Goal: Task Accomplishment & Management: Manage account settings

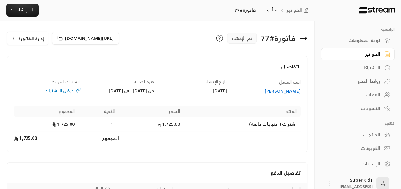
click at [375, 39] on div "لوحة المعلومات" at bounding box center [354, 40] width 51 height 6
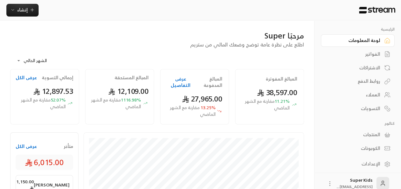
click at [375, 54] on div "الفواتير" at bounding box center [354, 54] width 51 height 6
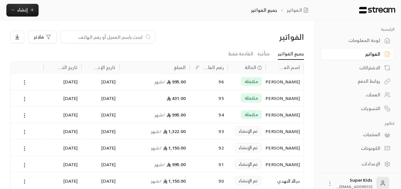
click at [375, 68] on div "الاشتراكات" at bounding box center [354, 68] width 51 height 6
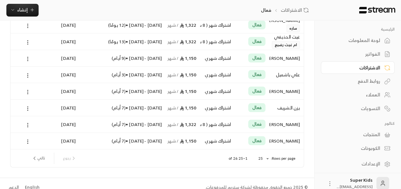
scroll to position [346, 0]
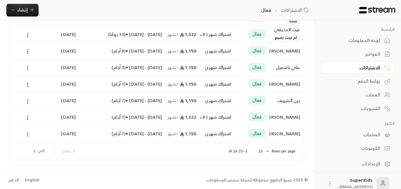
click at [39, 151] on button "تالي" at bounding box center [38, 151] width 18 height 11
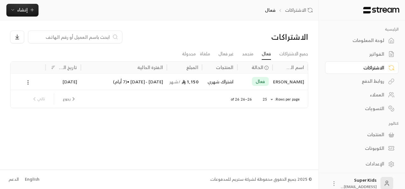
click at [66, 100] on button "رجوع" at bounding box center [69, 99] width 19 height 11
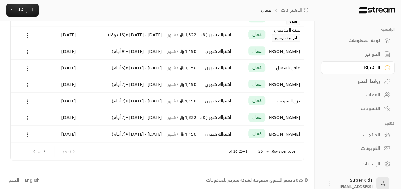
scroll to position [346, 0]
click at [372, 42] on div "لوحة المعلومات" at bounding box center [354, 40] width 51 height 6
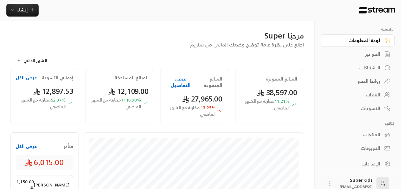
click at [25, 147] on button "عرض الكل" at bounding box center [26, 146] width 21 height 6
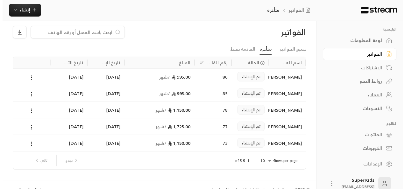
scroll to position [14, 0]
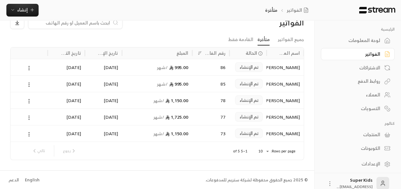
click at [28, 116] on icon at bounding box center [29, 118] width 6 height 6
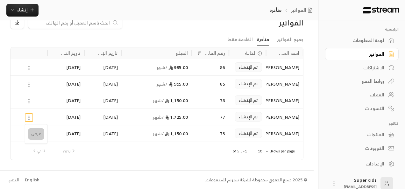
click at [40, 133] on li "عرض" at bounding box center [36, 133] width 16 height 11
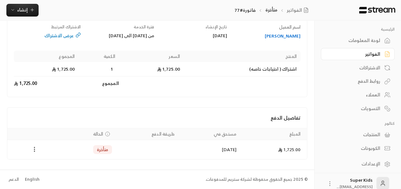
click at [307, 73] on div "فاتورة # 77 تم الإنشاء [URL][DOMAIN_NAME] إدارة الفاتورة التفاصيل اسم العميل [P…" at bounding box center [157, 67] width 314 height 205
click at [299, 11] on link "الفواتير" at bounding box center [298, 10] width 24 height 6
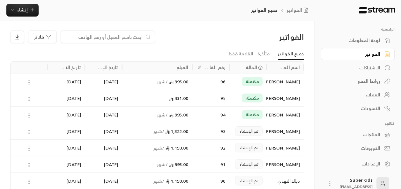
click at [29, 147] on circle at bounding box center [29, 147] width 1 height 1
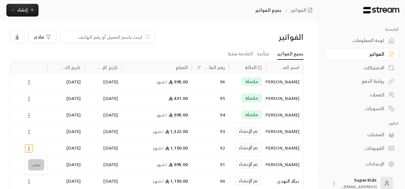
click at [37, 166] on li "عرض" at bounding box center [36, 164] width 16 height 11
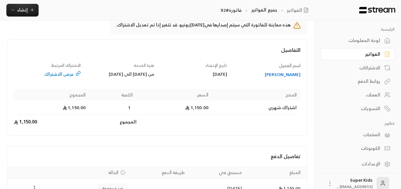
scroll to position [6, 0]
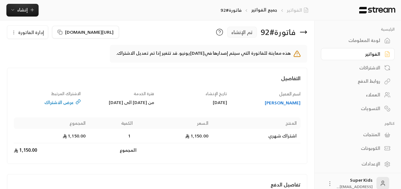
click at [296, 10] on link "الفواتير" at bounding box center [298, 10] width 24 height 6
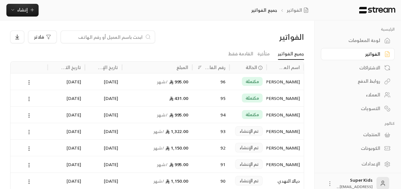
click at [28, 129] on icon at bounding box center [29, 132] width 6 height 6
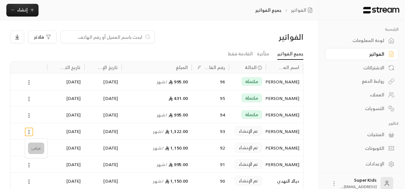
click at [32, 148] on li "عرض" at bounding box center [36, 148] width 16 height 11
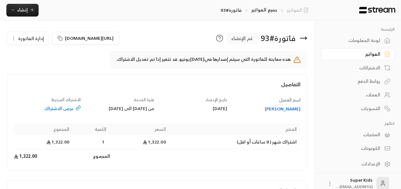
click at [298, 12] on link "الفواتير" at bounding box center [298, 10] width 24 height 6
